Goal: Information Seeking & Learning: Learn about a topic

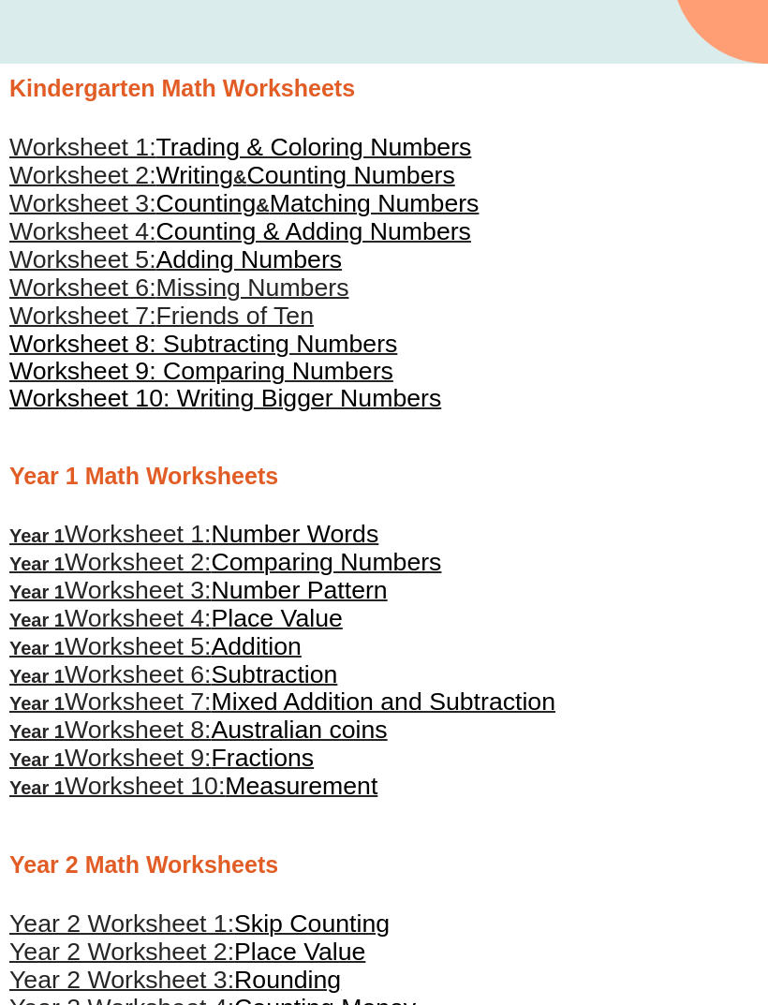
click at [428, 407] on span "Worksheet 10: Writing Bigger Numbers" at bounding box center [225, 398] width 432 height 28
click at [364, 379] on span "Worksheet 9: Comparing Numbers" at bounding box center [201, 371] width 384 height 28
click at [301, 318] on span "Friends of Ten" at bounding box center [234, 316] width 157 height 28
click at [447, 240] on span "Counting & Adding Numbers" at bounding box center [313, 231] width 315 height 28
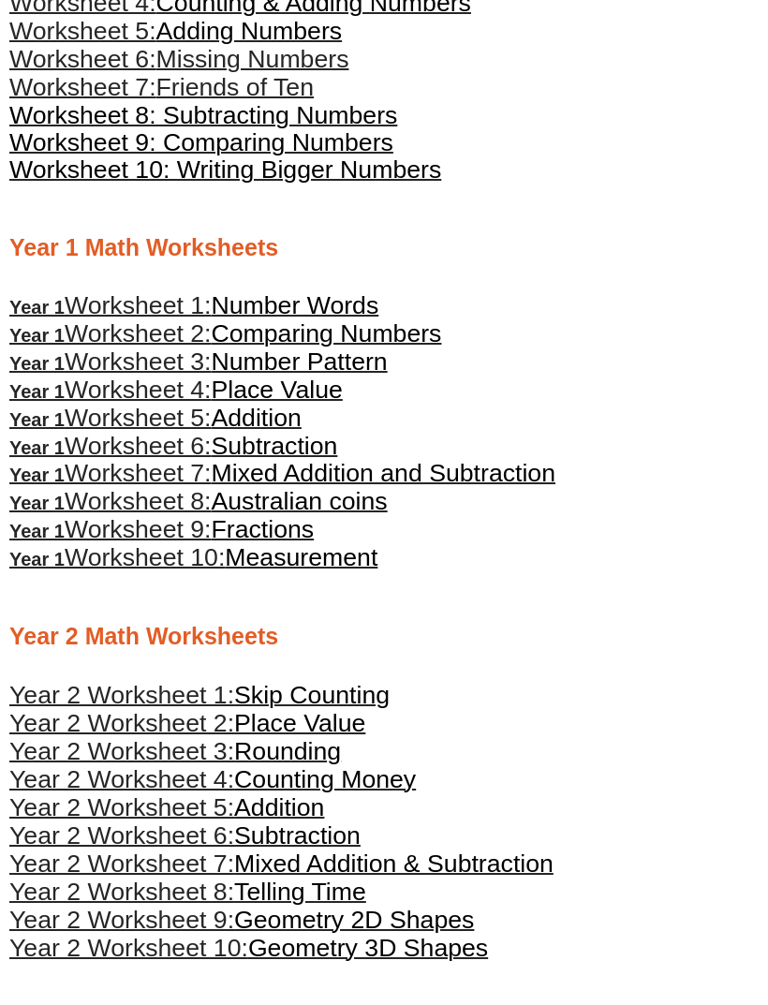
scroll to position [615, 0]
click at [384, 512] on span "Australian coins" at bounding box center [300, 501] width 176 height 28
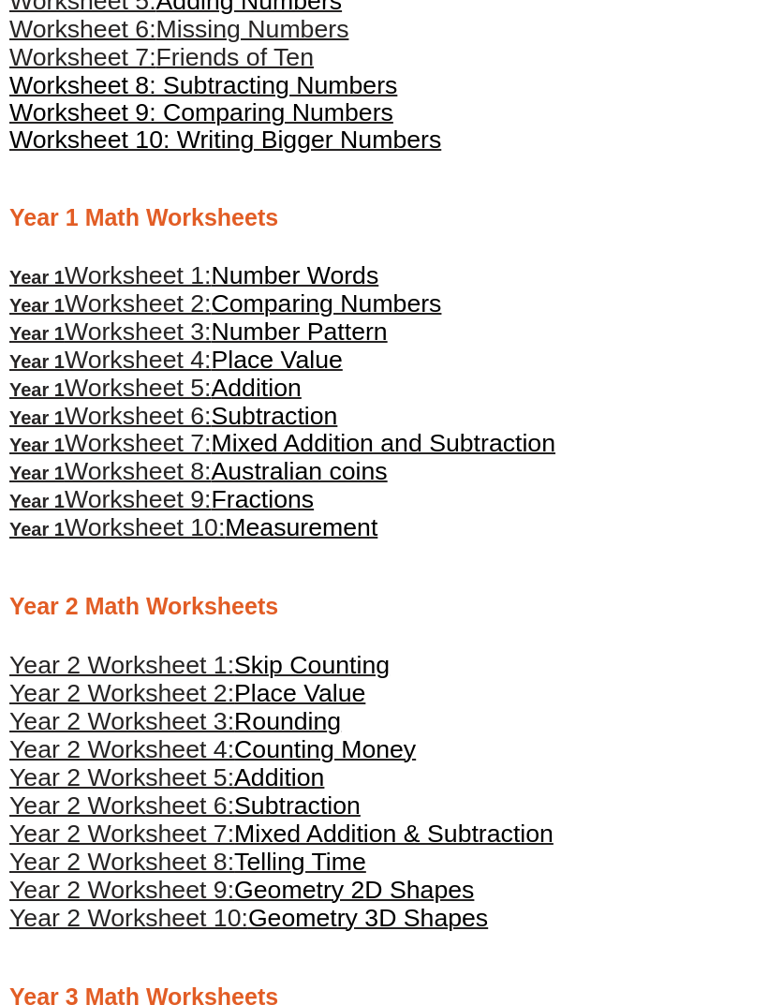
click at [528, 451] on span "Mixed Addition and Subtraction" at bounding box center [384, 443] width 345 height 28
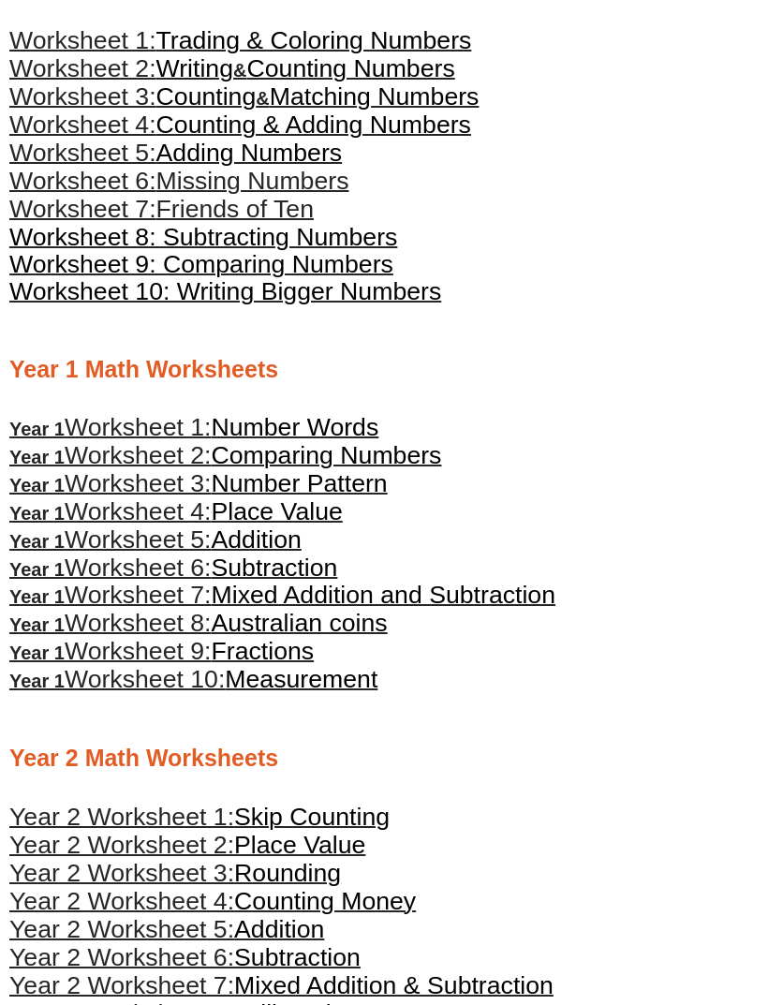
scroll to position [492, 0]
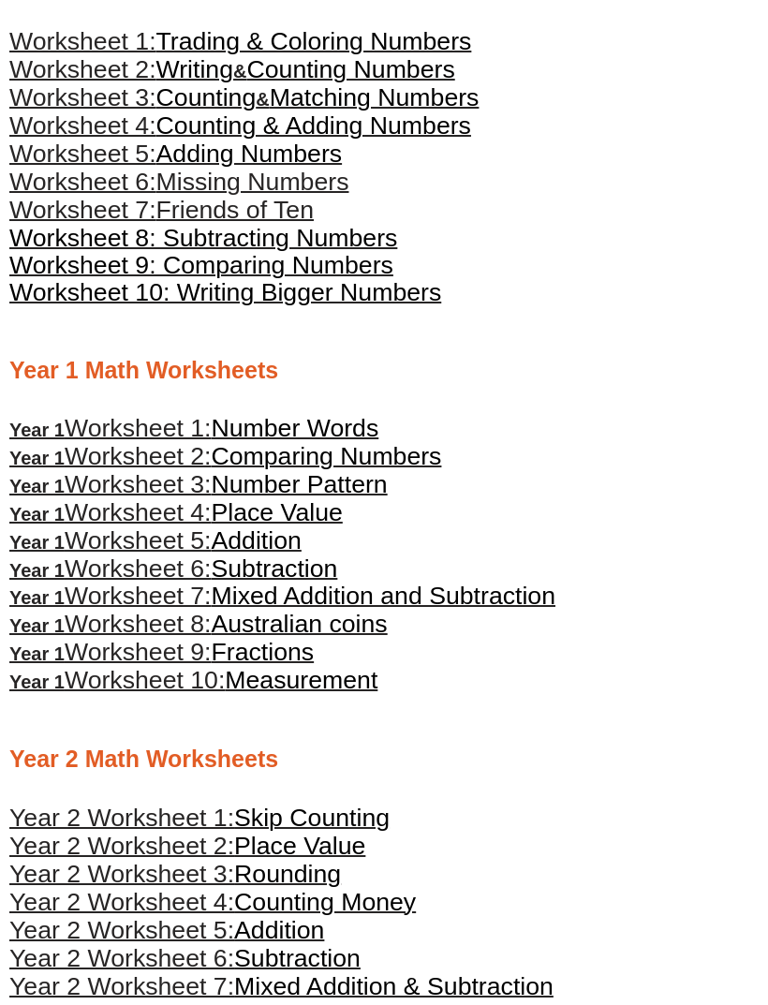
click at [338, 574] on span "Subtraction" at bounding box center [275, 569] width 126 height 28
click at [386, 497] on span "Number Pattern" at bounding box center [300, 484] width 176 height 28
click at [428, 468] on link "Year 1 Worksheet 2: Comparing Numbers" at bounding box center [225, 458] width 432 height 21
click at [333, 526] on span "Place Value" at bounding box center [277, 512] width 131 height 28
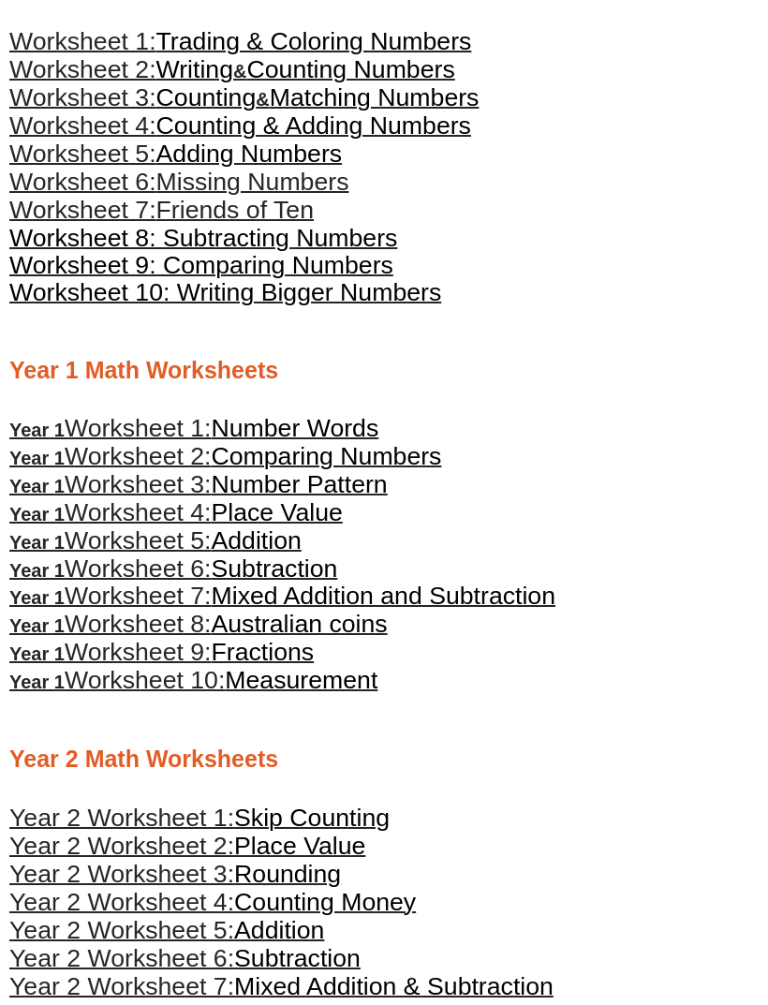
click at [286, 544] on span "Addition" at bounding box center [257, 540] width 90 height 28
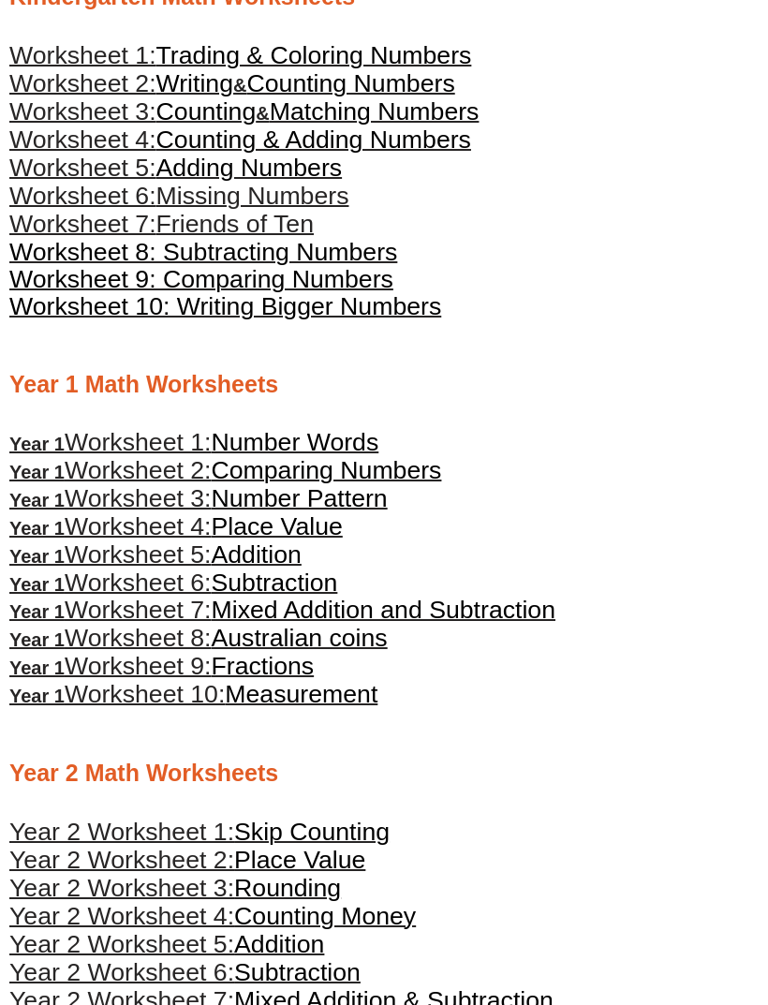
scroll to position [478, 0]
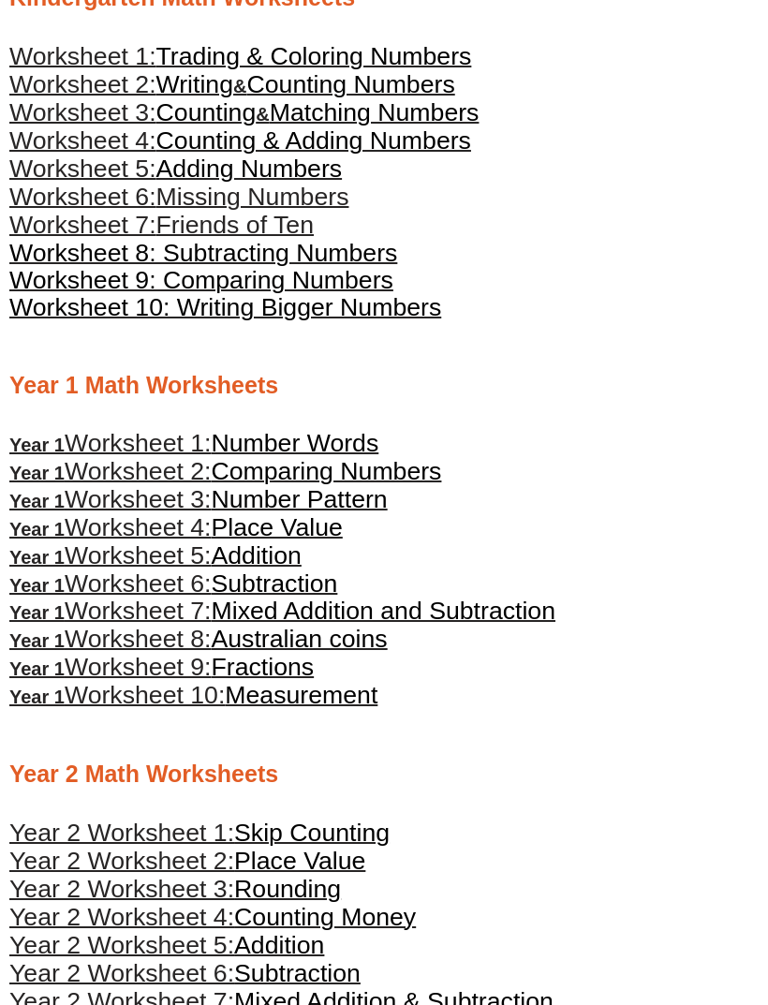
click at [323, 600] on span "Mixed Addition and Subtraction" at bounding box center [384, 611] width 345 height 28
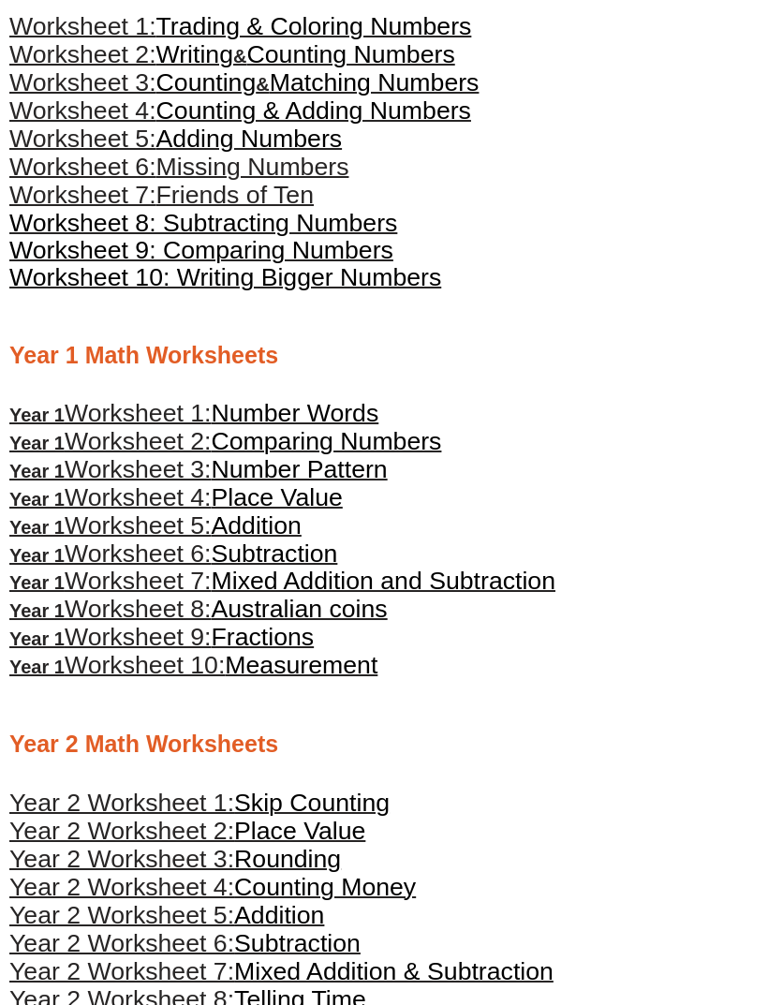
click at [319, 567] on span "Subtraction" at bounding box center [275, 553] width 126 height 28
click at [315, 643] on span "Fractions" at bounding box center [263, 637] width 103 height 28
click at [377, 670] on span "Measurement" at bounding box center [301, 665] width 153 height 28
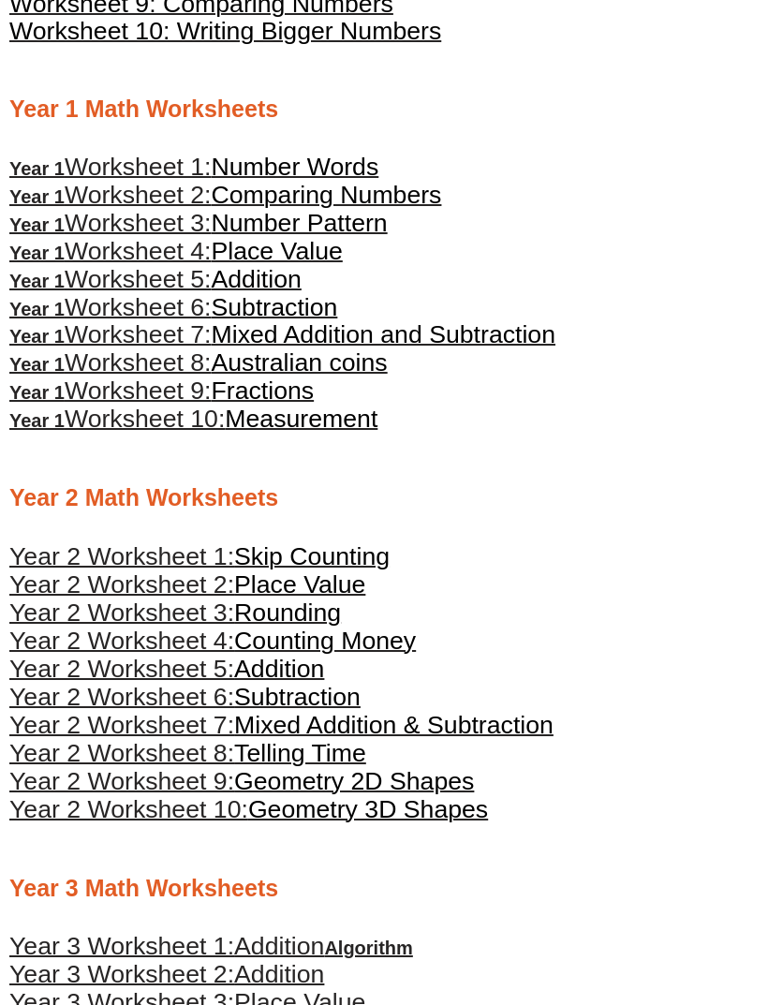
scroll to position [688, 0]
